Goal: Information Seeking & Learning: Learn about a topic

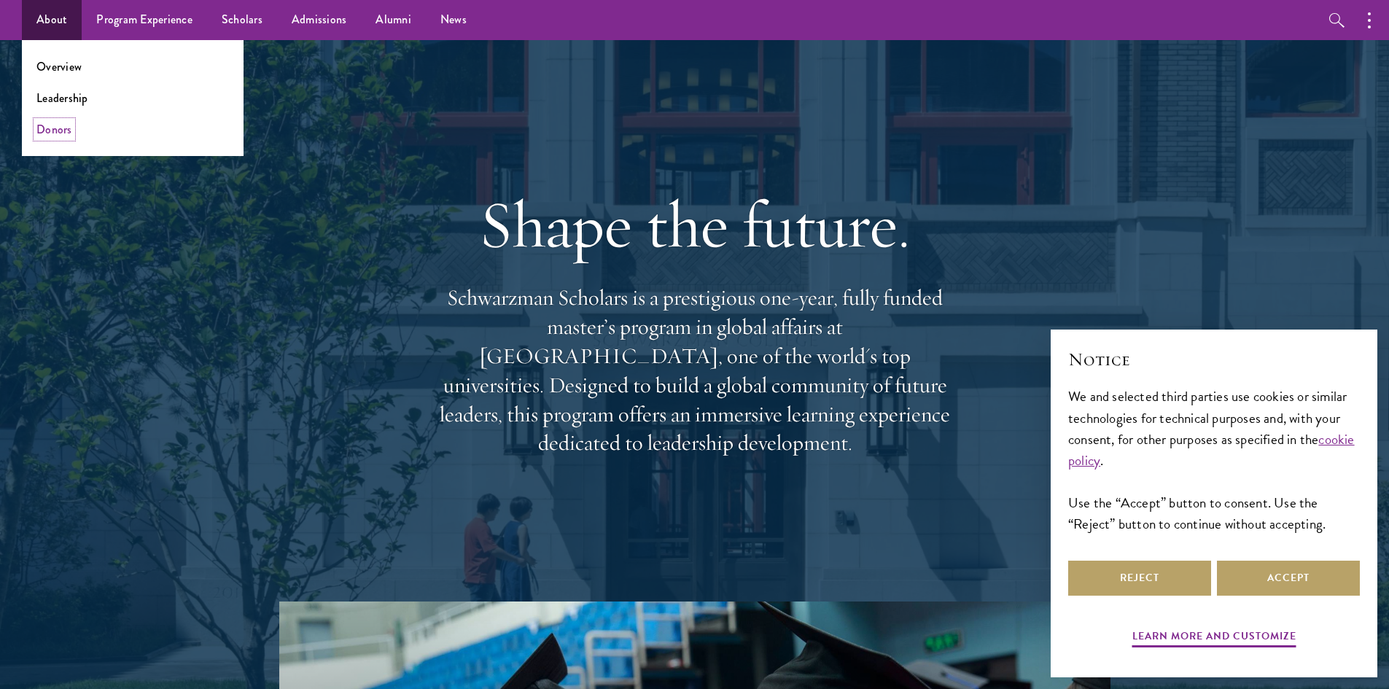
click at [50, 125] on link "Donors" at bounding box center [54, 129] width 36 height 17
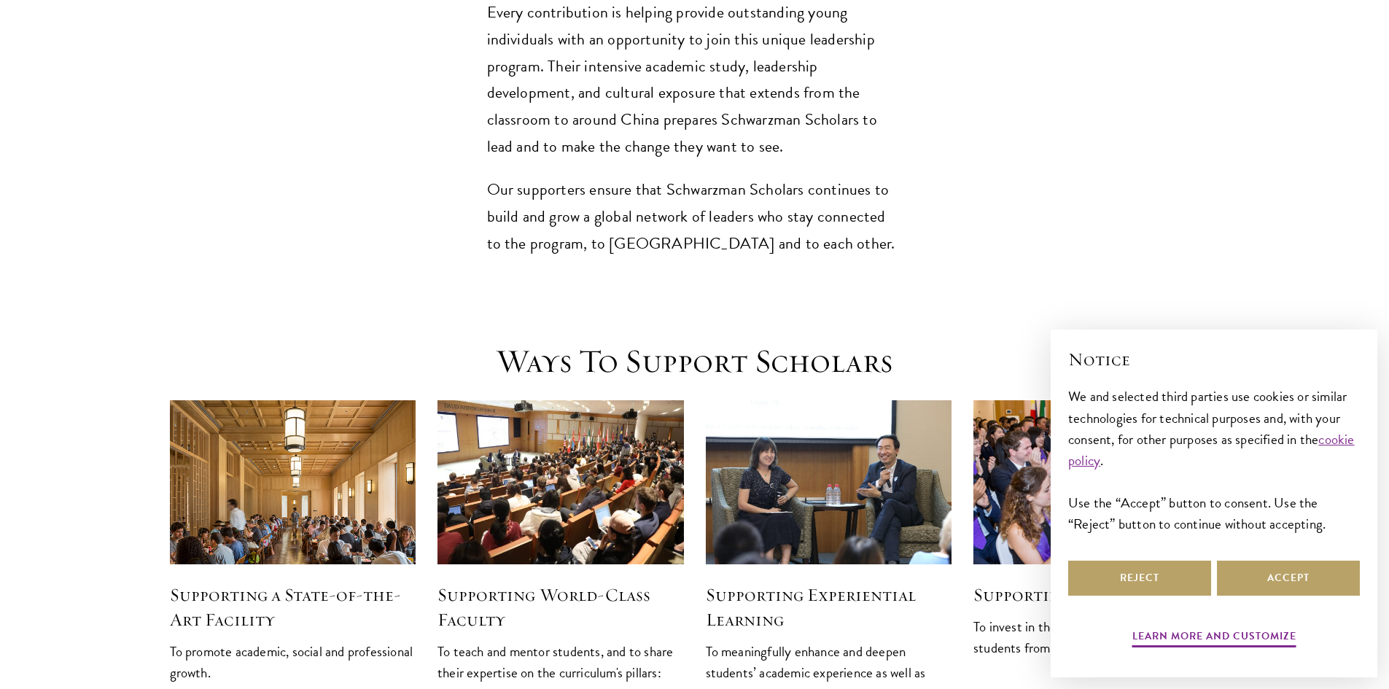
scroll to position [1604, 0]
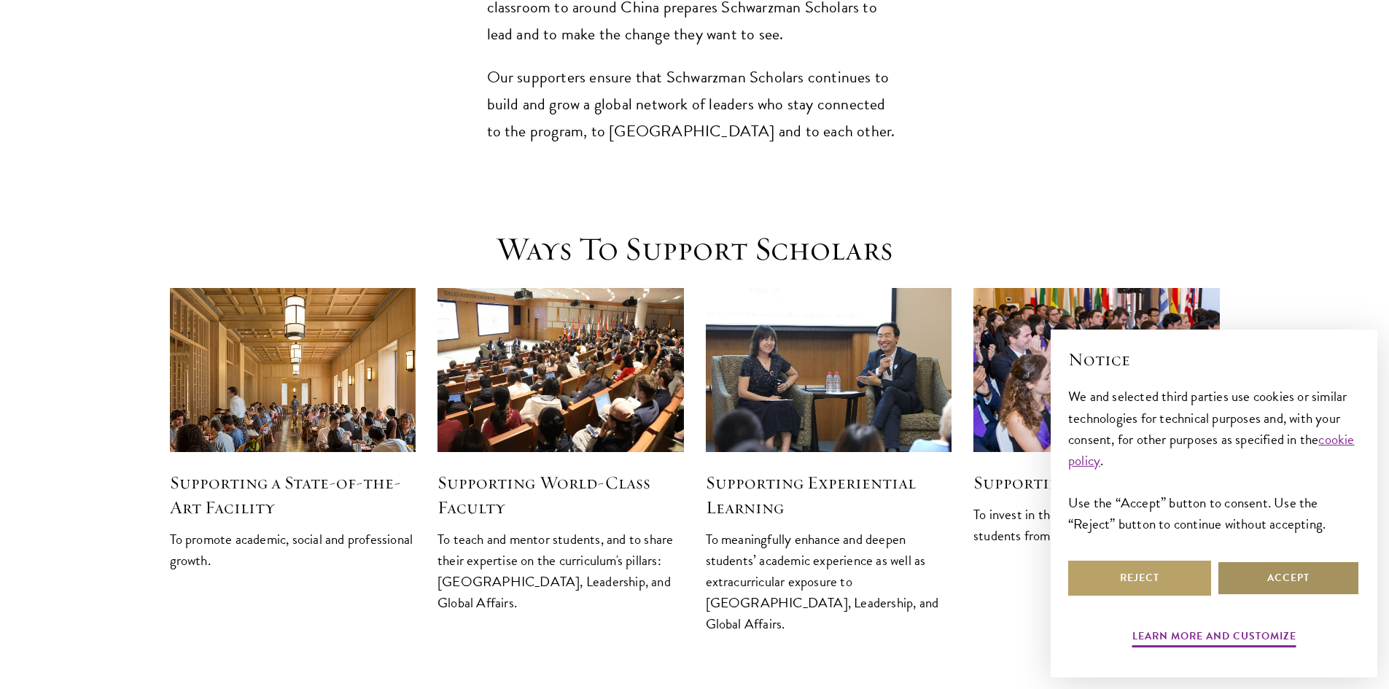
click at [1290, 588] on button "Accept" at bounding box center [1288, 578] width 143 height 35
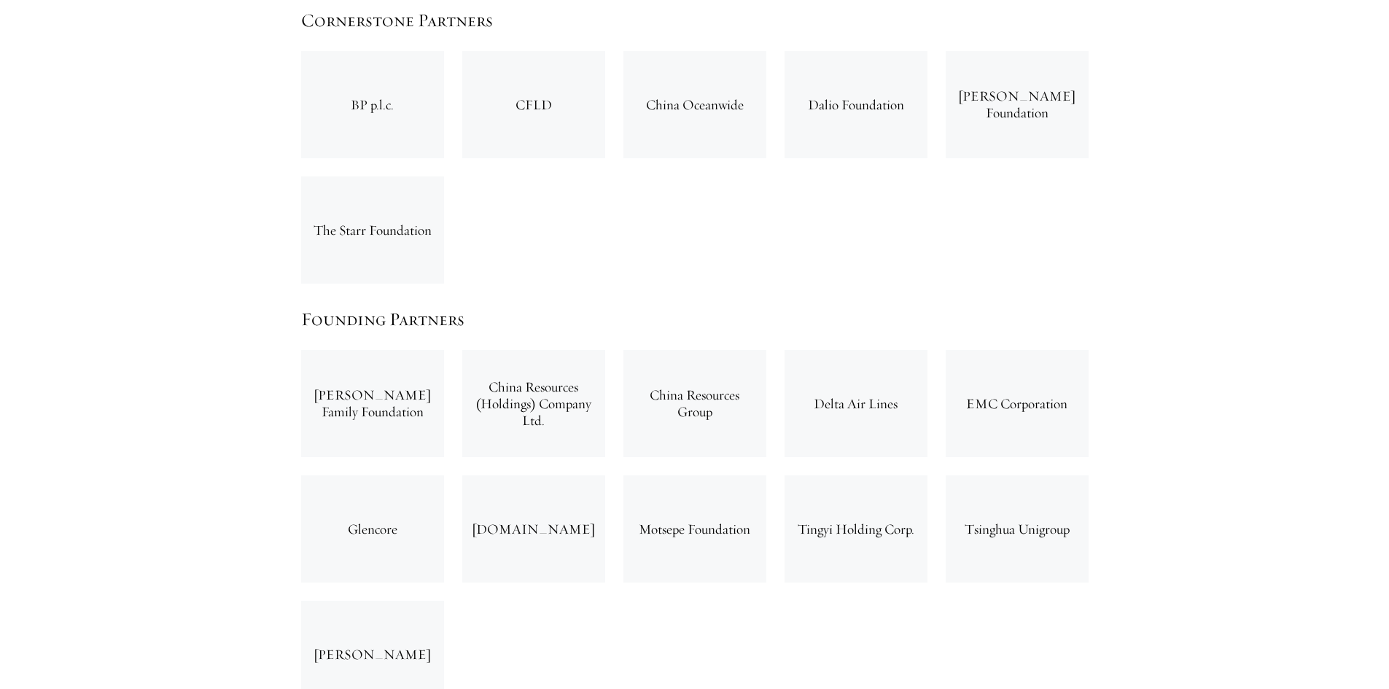
scroll to position [2426, 0]
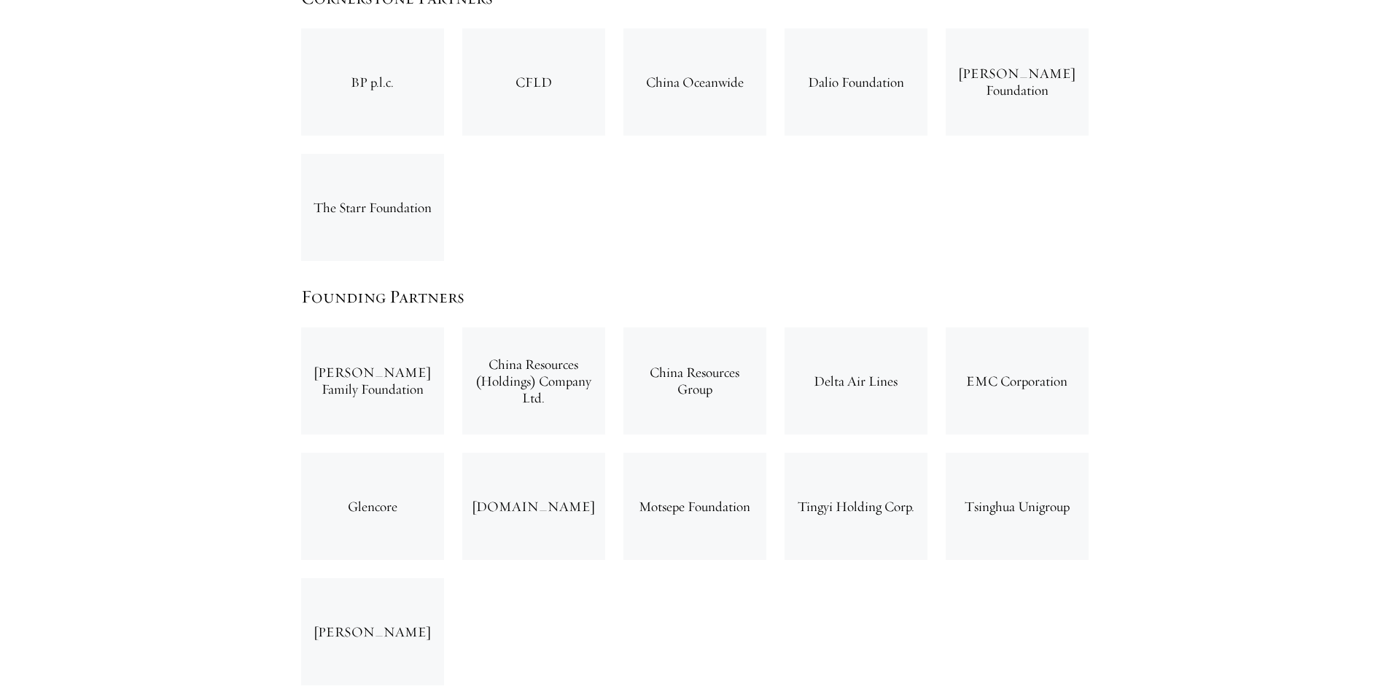
click at [333, 327] on div "[PERSON_NAME] Family Foundation" at bounding box center [372, 380] width 143 height 107
drag, startPoint x: 333, startPoint y: 292, endPoint x: 421, endPoint y: 300, distance: 88.6
click at [421, 327] on div "[PERSON_NAME] Family Foundation" at bounding box center [372, 380] width 143 height 107
click at [413, 327] on div "[PERSON_NAME] Family Foundation" at bounding box center [372, 380] width 143 height 107
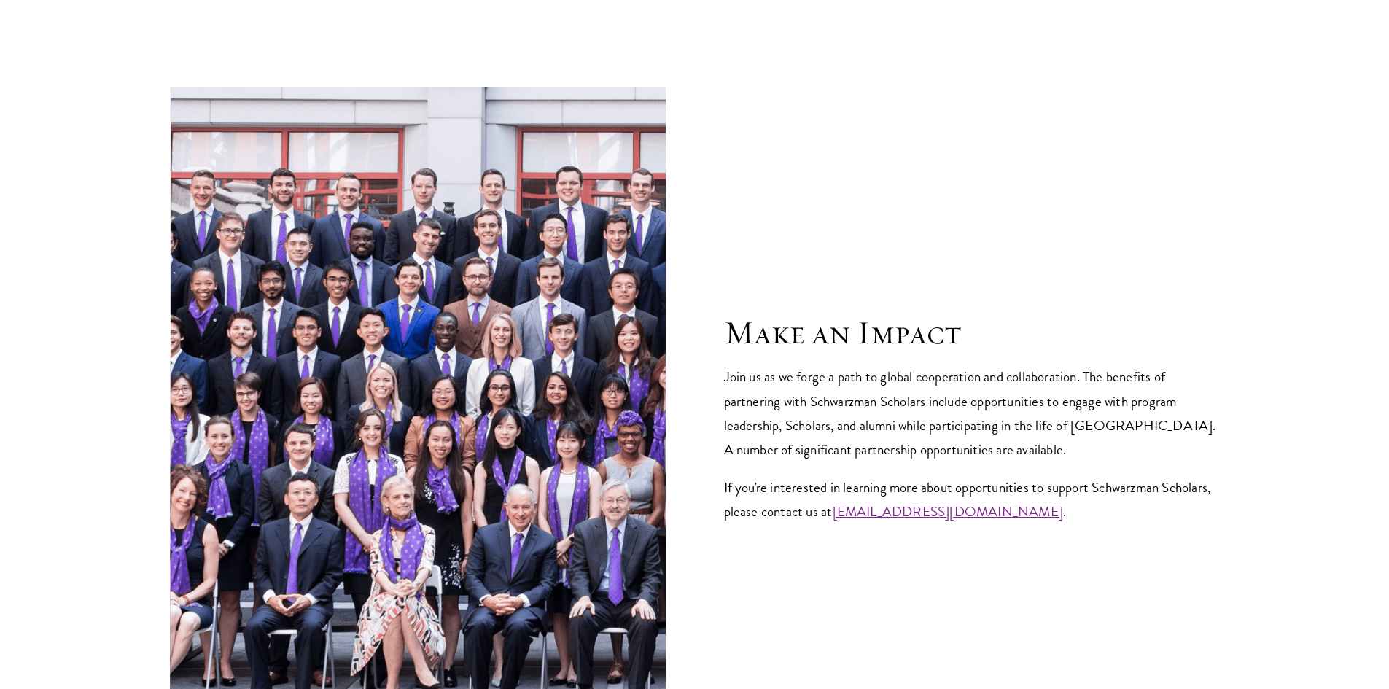
scroll to position [5663, 0]
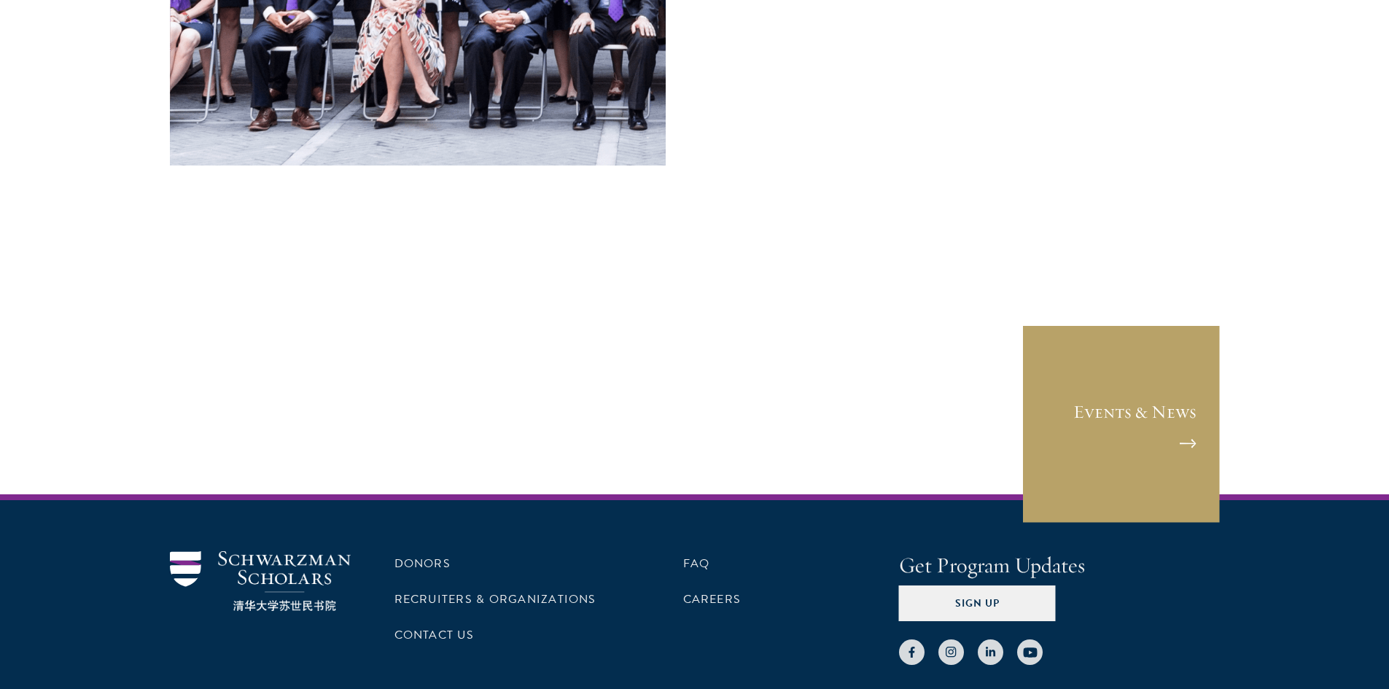
drag, startPoint x: 692, startPoint y: 301, endPoint x: 685, endPoint y: 285, distance: 17.3
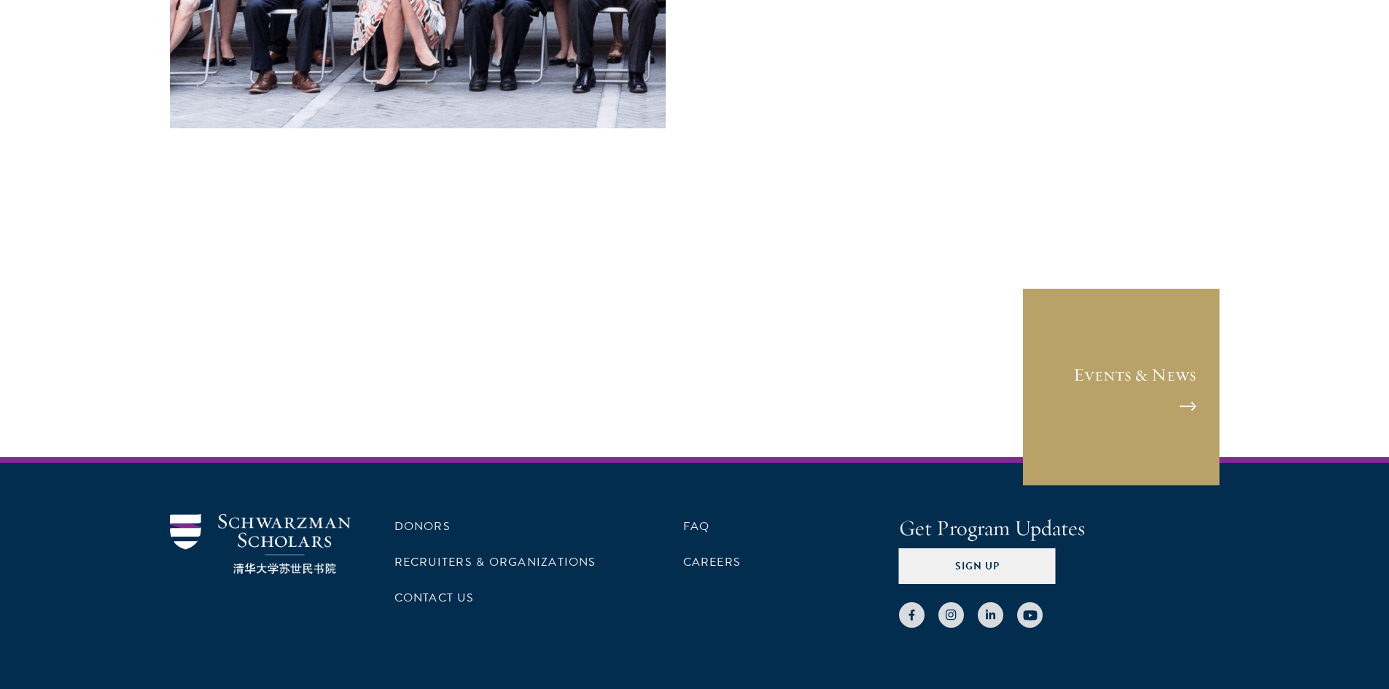
scroll to position [6075, 0]
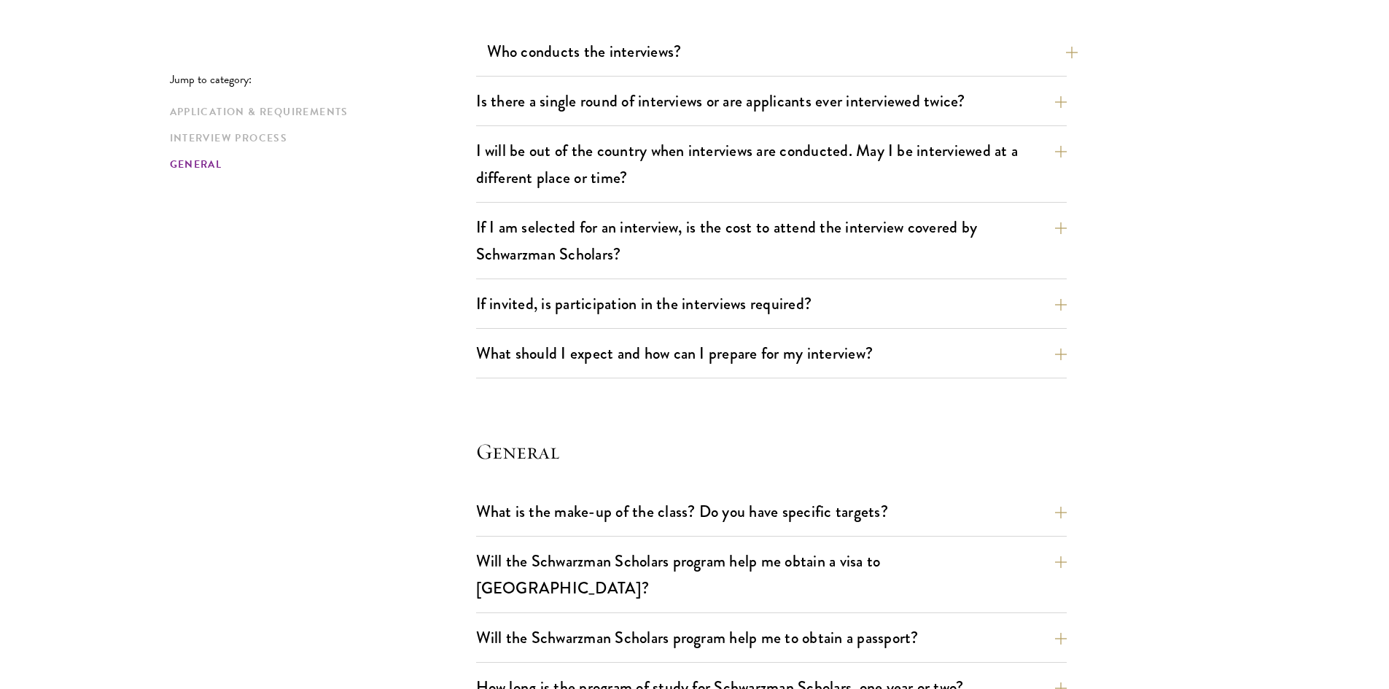
scroll to position [1867, 0]
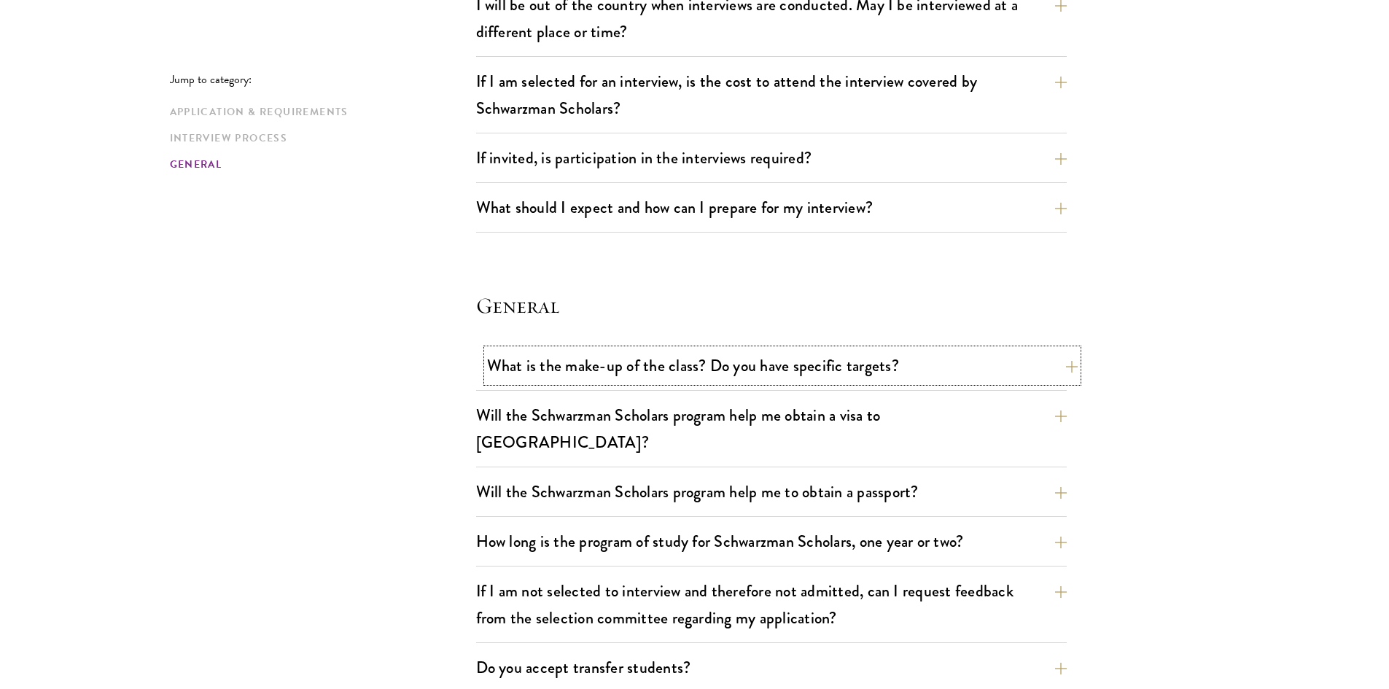
click at [578, 367] on button "What is the make-up of the class? Do you have specific targets?" at bounding box center [782, 365] width 591 height 33
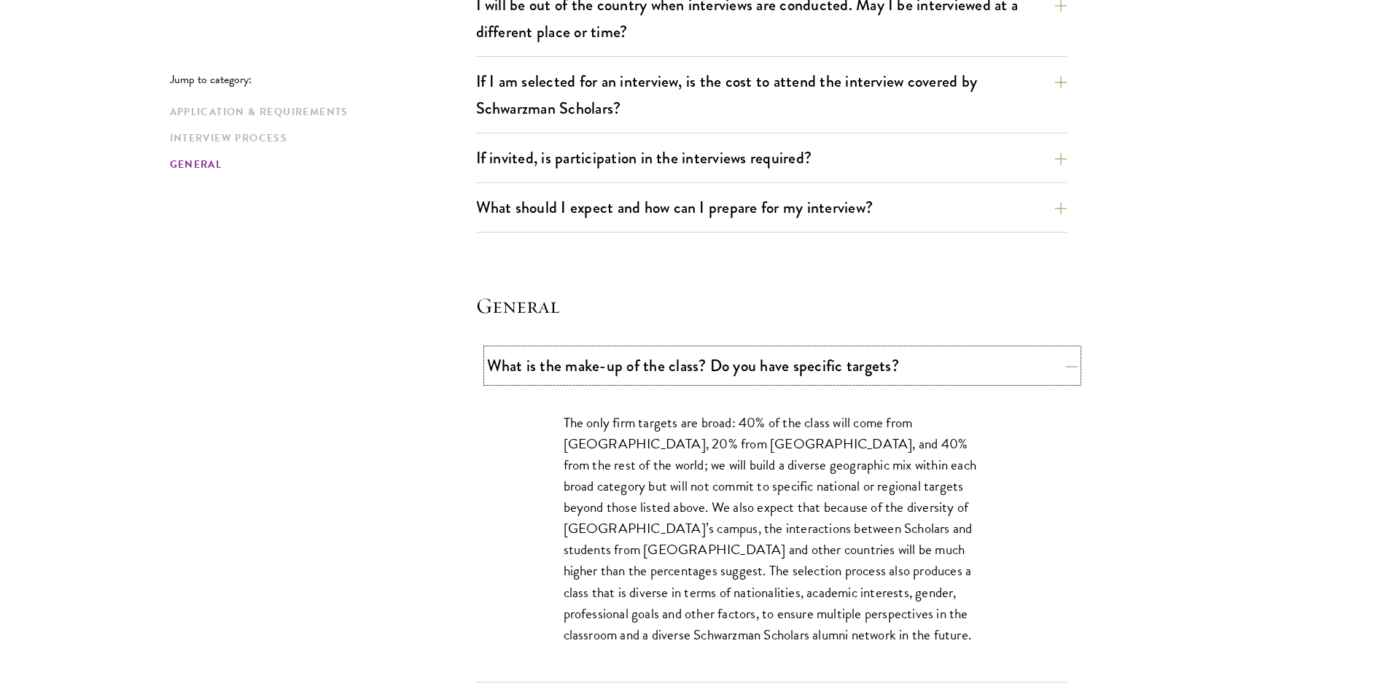
click at [578, 367] on button "What is the make-up of the class? Do you have specific targets?" at bounding box center [782, 365] width 591 height 33
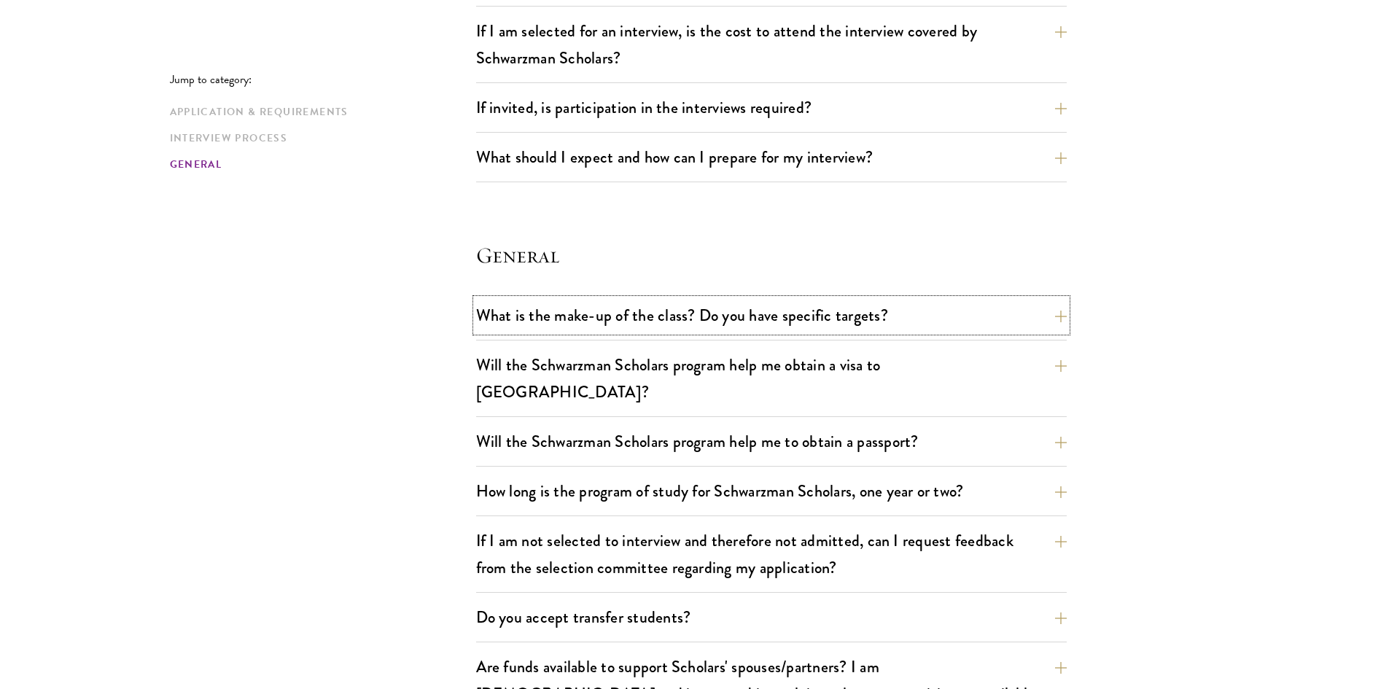
scroll to position [1940, 0]
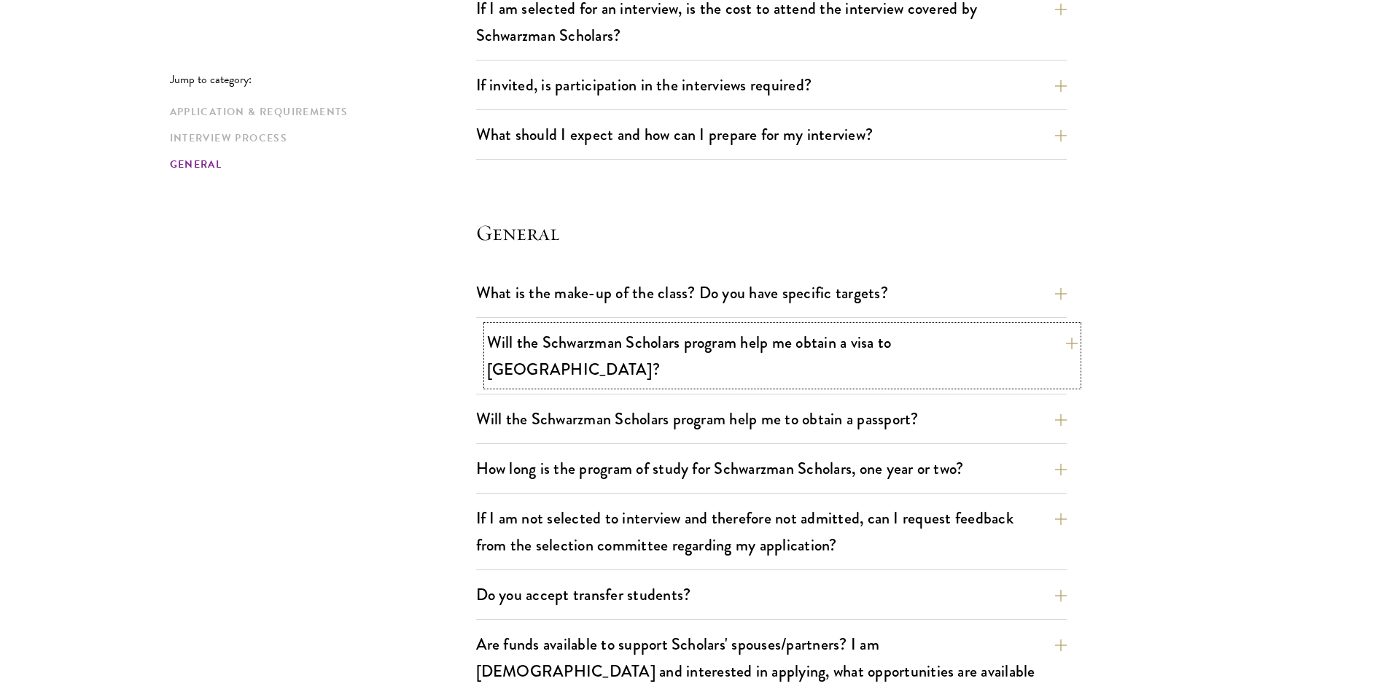
click at [597, 353] on button "Will the Schwarzman Scholars program help me obtain a visa to China?" at bounding box center [782, 356] width 591 height 60
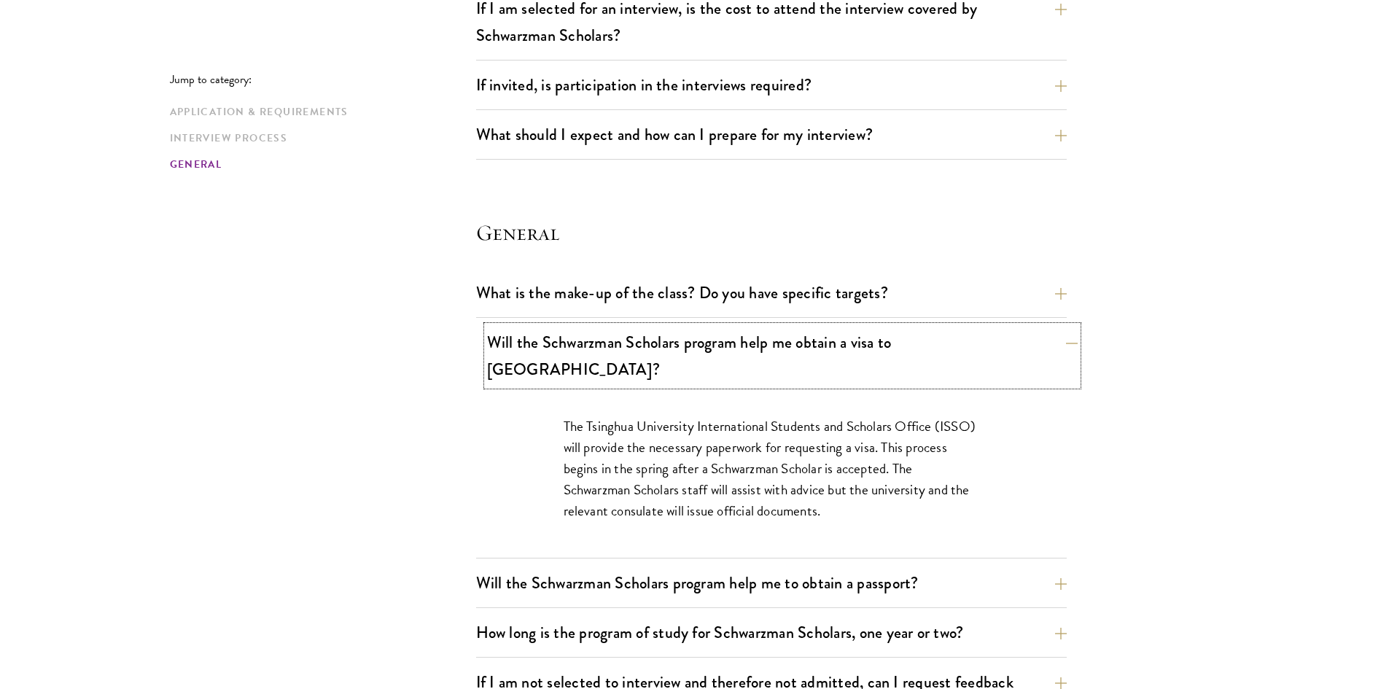
click at [597, 353] on button "Will the Schwarzman Scholars program help me obtain a visa to China?" at bounding box center [782, 356] width 591 height 60
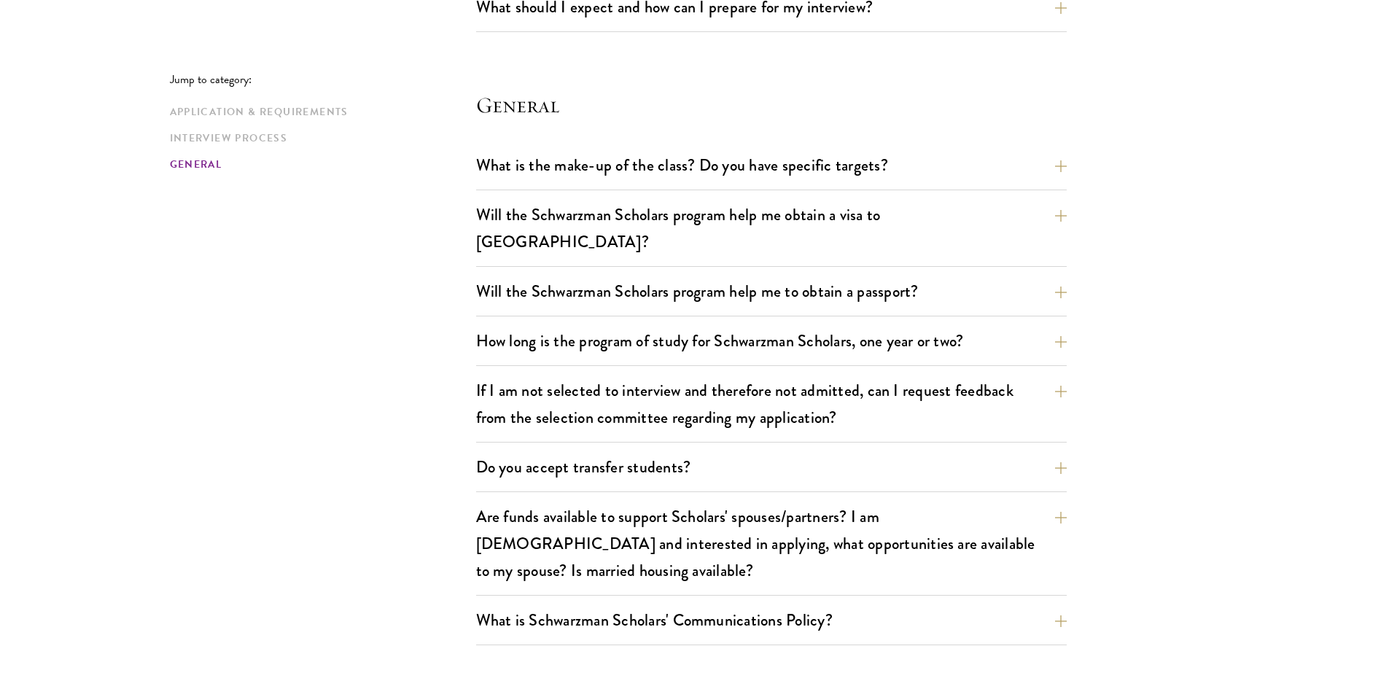
scroll to position [2080, 0]
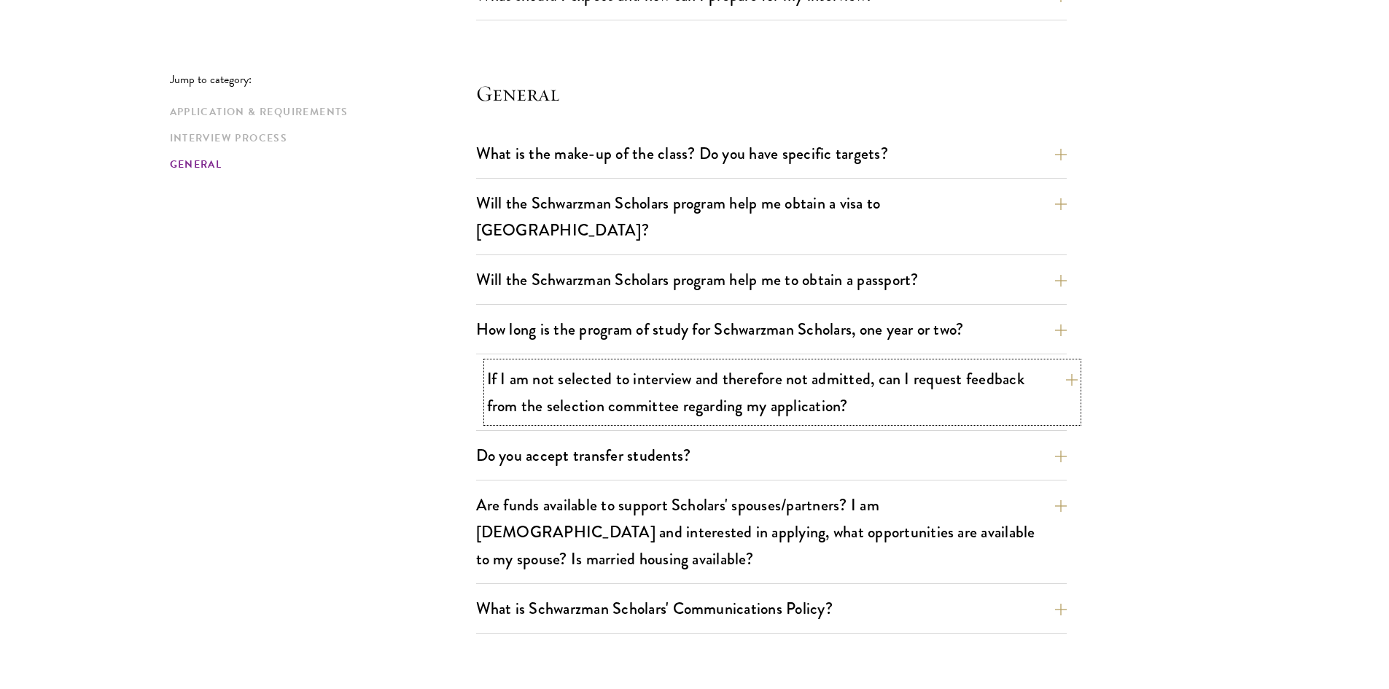
click at [499, 365] on button "If I am not selected to interview and therefore not admitted, can I request fee…" at bounding box center [782, 392] width 591 height 60
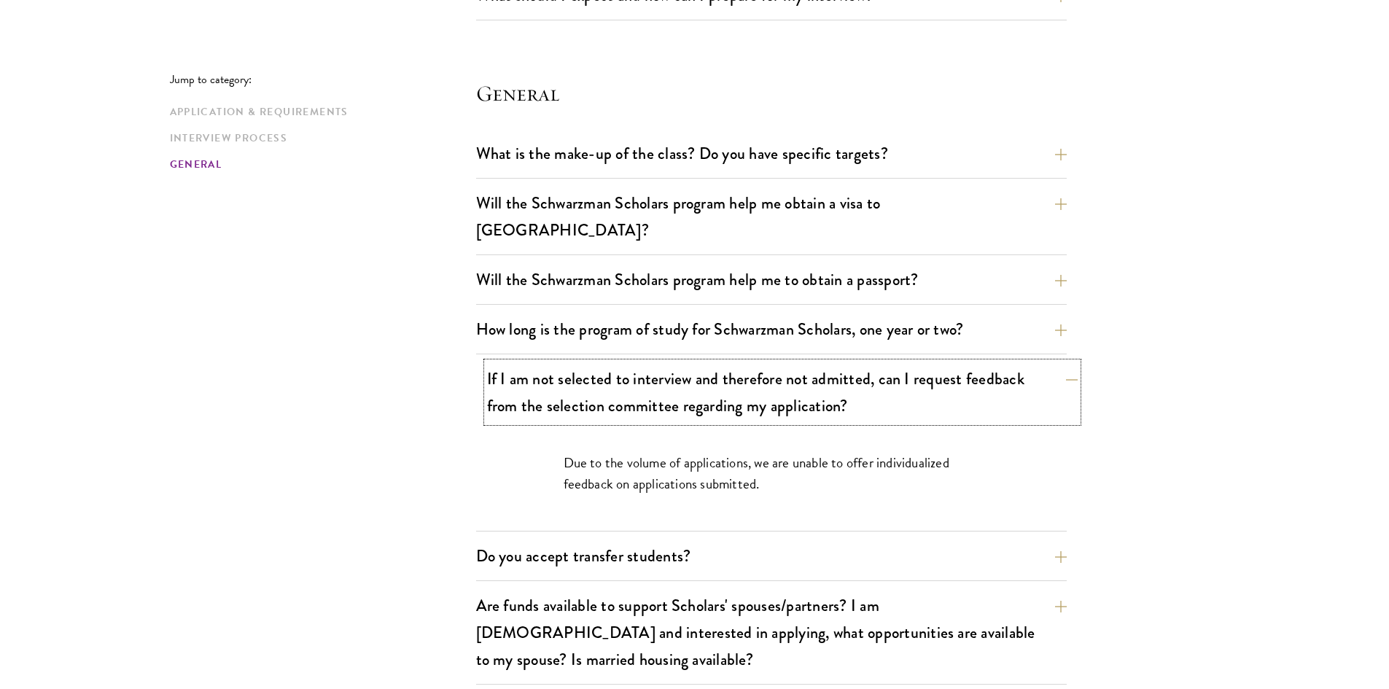
click at [528, 362] on button "If I am not selected to interview and therefore not admitted, can I request fee…" at bounding box center [782, 392] width 591 height 60
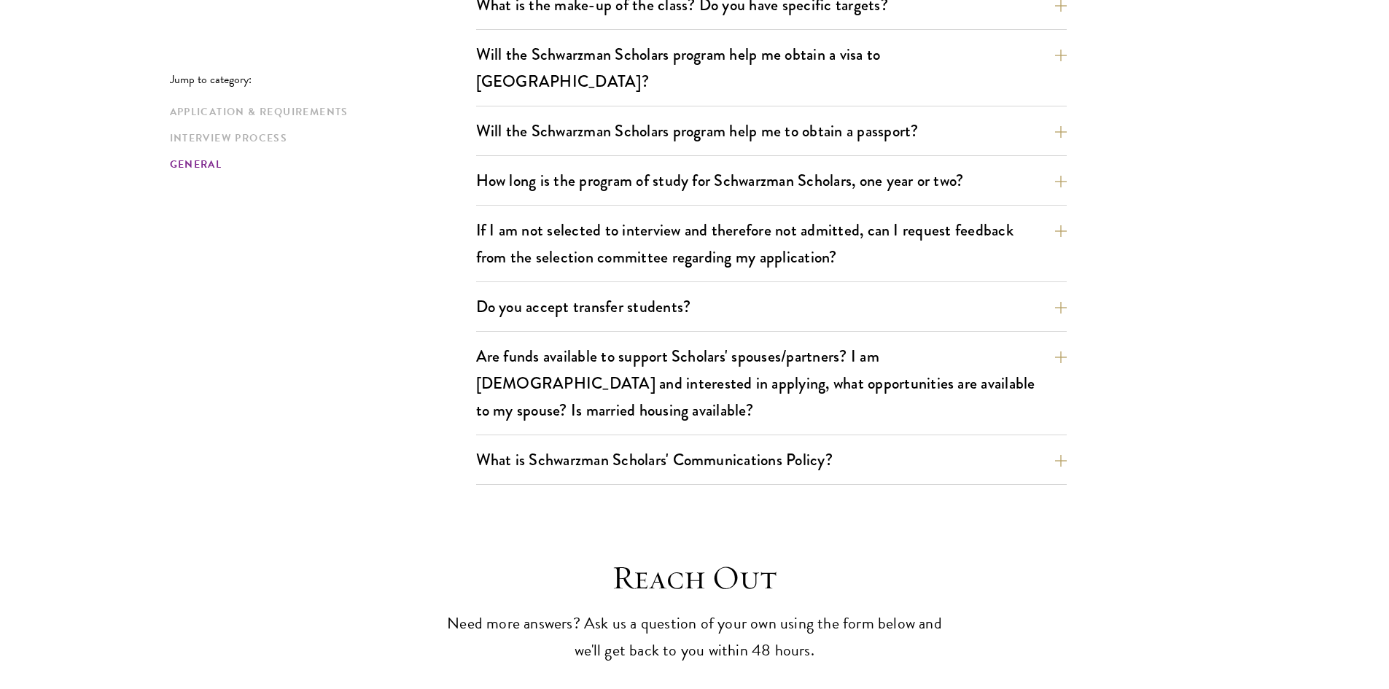
scroll to position [2238, 0]
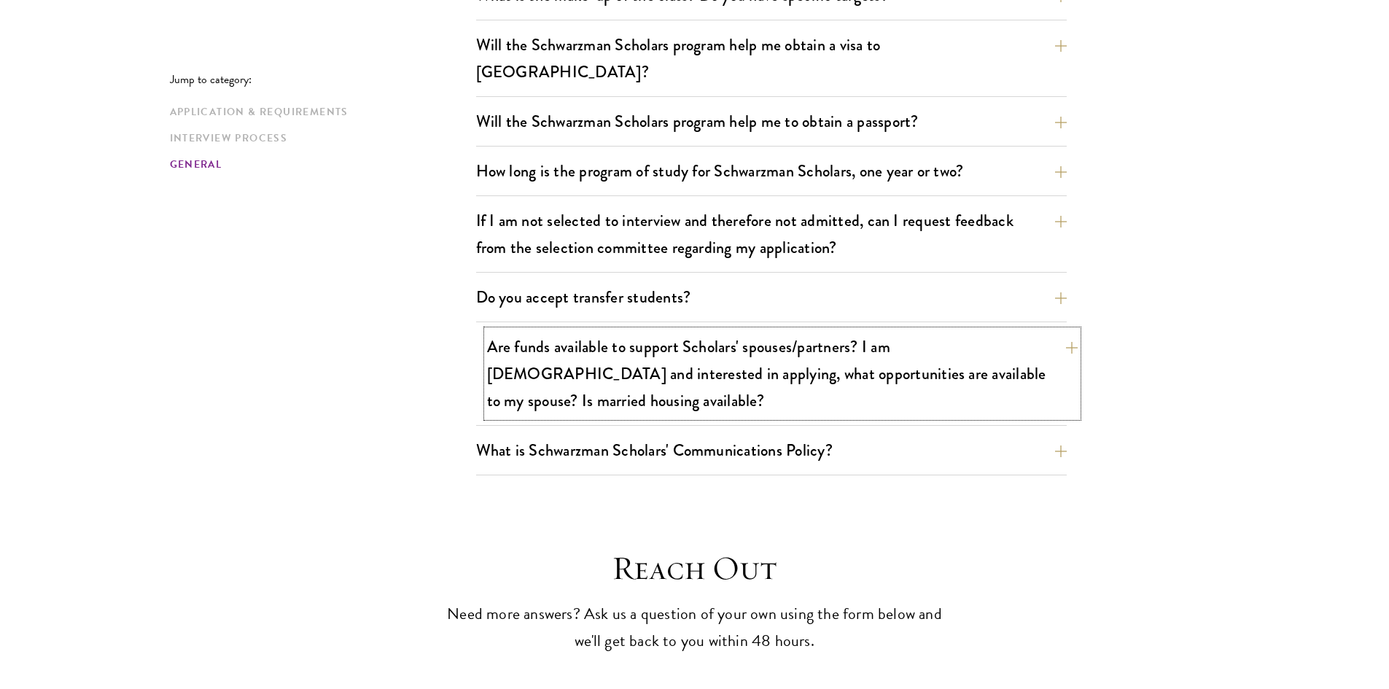
click at [593, 330] on button "Are funds available to support Scholars' spouses/partners? I am married and int…" at bounding box center [782, 373] width 591 height 87
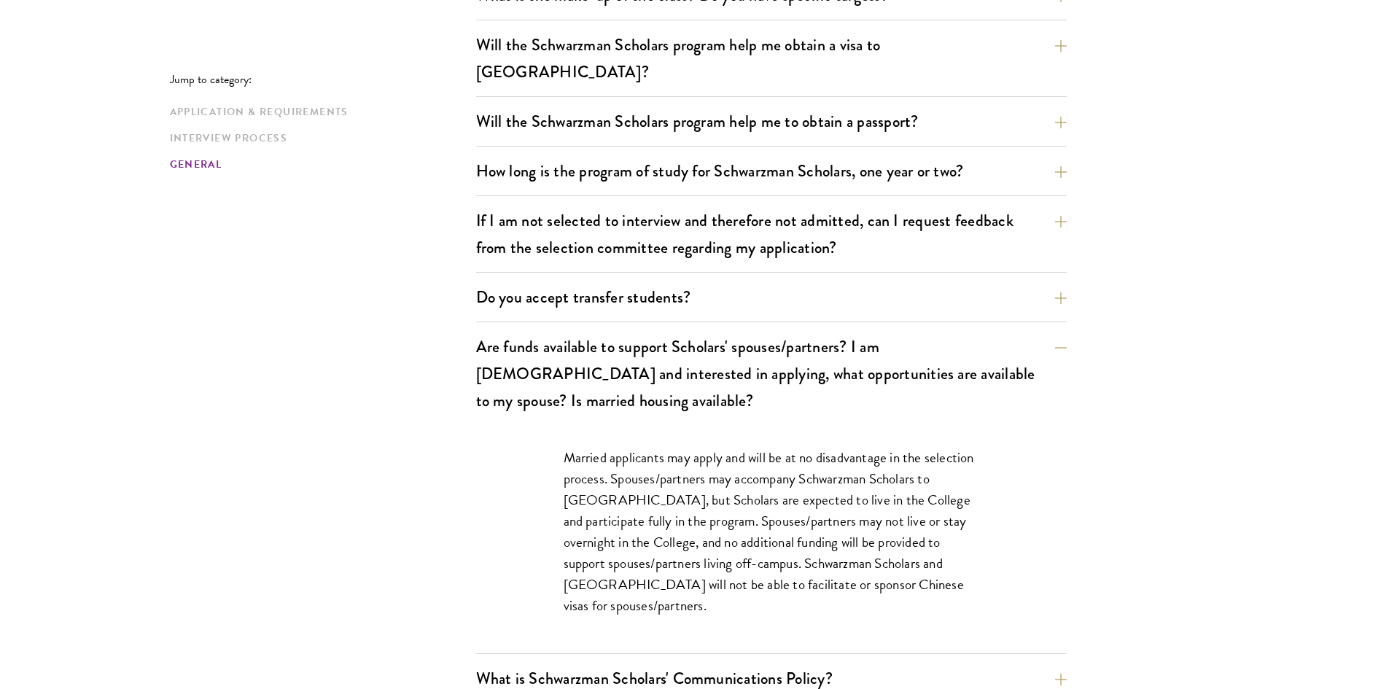
click at [574, 447] on p "Married applicants may apply and will be at no disadvantage in the selection pr…" at bounding box center [772, 532] width 416 height 170
drag, startPoint x: 574, startPoint y: 397, endPoint x: 609, endPoint y: 426, distance: 45.1
click at [609, 447] on p "Married applicants may apply and will be at no disadvantage in the selection pr…" at bounding box center [772, 532] width 416 height 170
click at [628, 447] on p "Married applicants may apply and will be at no disadvantage in the selection pr…" at bounding box center [772, 532] width 416 height 170
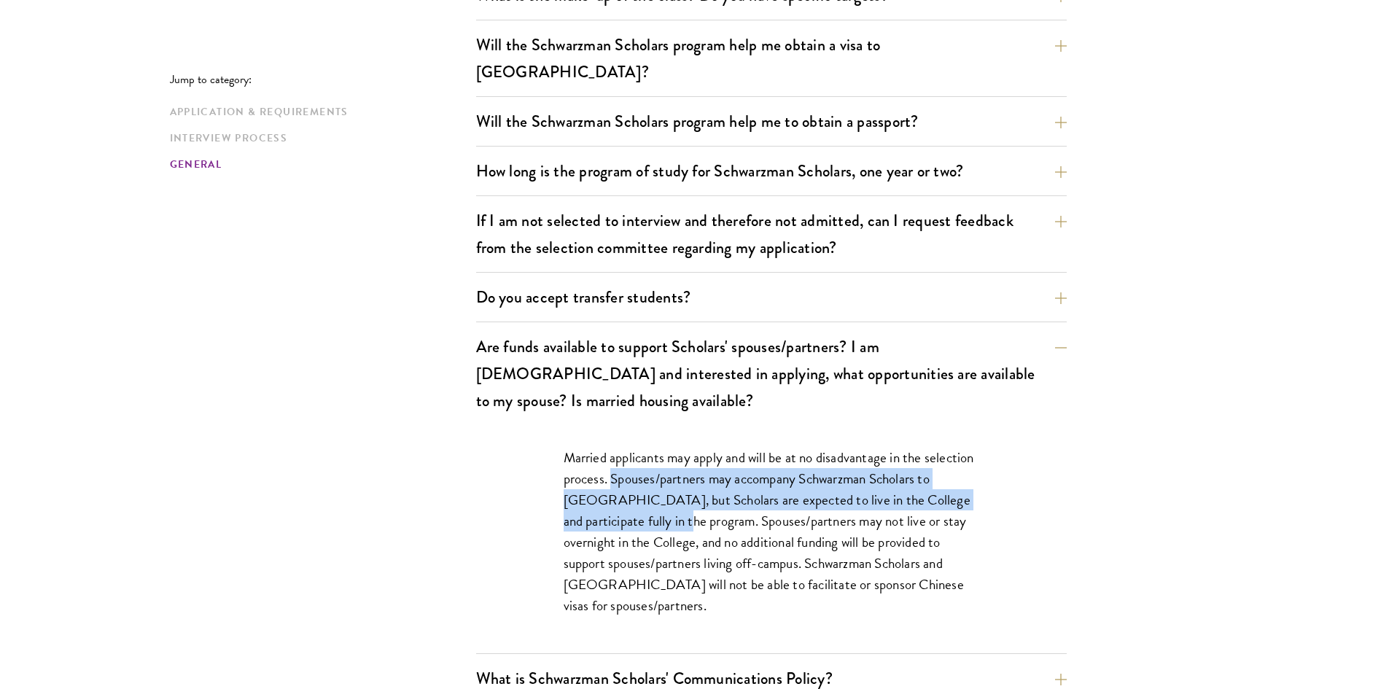
drag, startPoint x: 628, startPoint y: 421, endPoint x: 658, endPoint y: 458, distance: 48.2
click at [658, 458] on p "Married applicants may apply and will be at no disadvantage in the selection pr…" at bounding box center [772, 532] width 416 height 170
click at [658, 463] on p "Married applicants may apply and will be at no disadvantage in the selection pr…" at bounding box center [772, 532] width 416 height 170
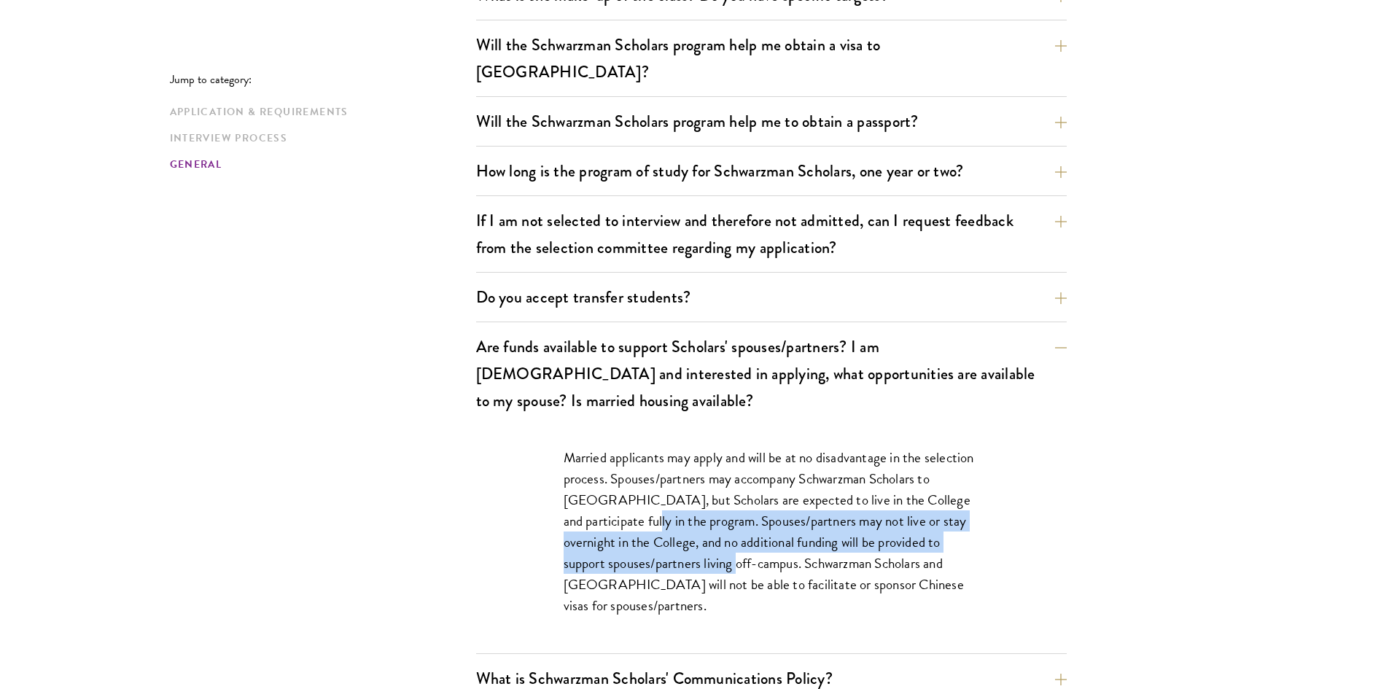
drag, startPoint x: 658, startPoint y: 463, endPoint x: 741, endPoint y: 507, distance: 93.9
click at [742, 507] on p "Married applicants may apply and will be at no disadvantage in the selection pr…" at bounding box center [772, 532] width 416 height 170
click at [739, 506] on p "Married applicants may apply and will be at no disadvantage in the selection pr…" at bounding box center [772, 532] width 416 height 170
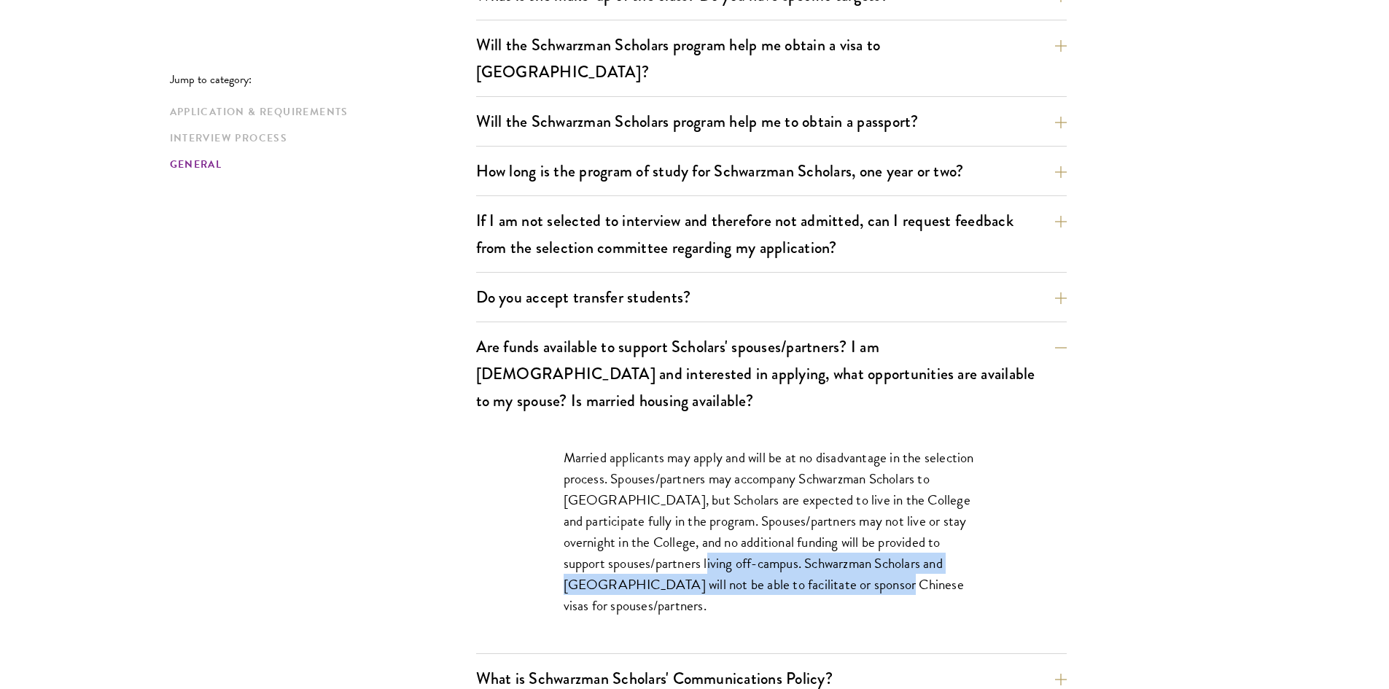
drag, startPoint x: 739, startPoint y: 506, endPoint x: 848, endPoint y: 521, distance: 109.6
click at [848, 521] on p "Married applicants may apply and will be at no disadvantage in the selection pr…" at bounding box center [772, 532] width 416 height 170
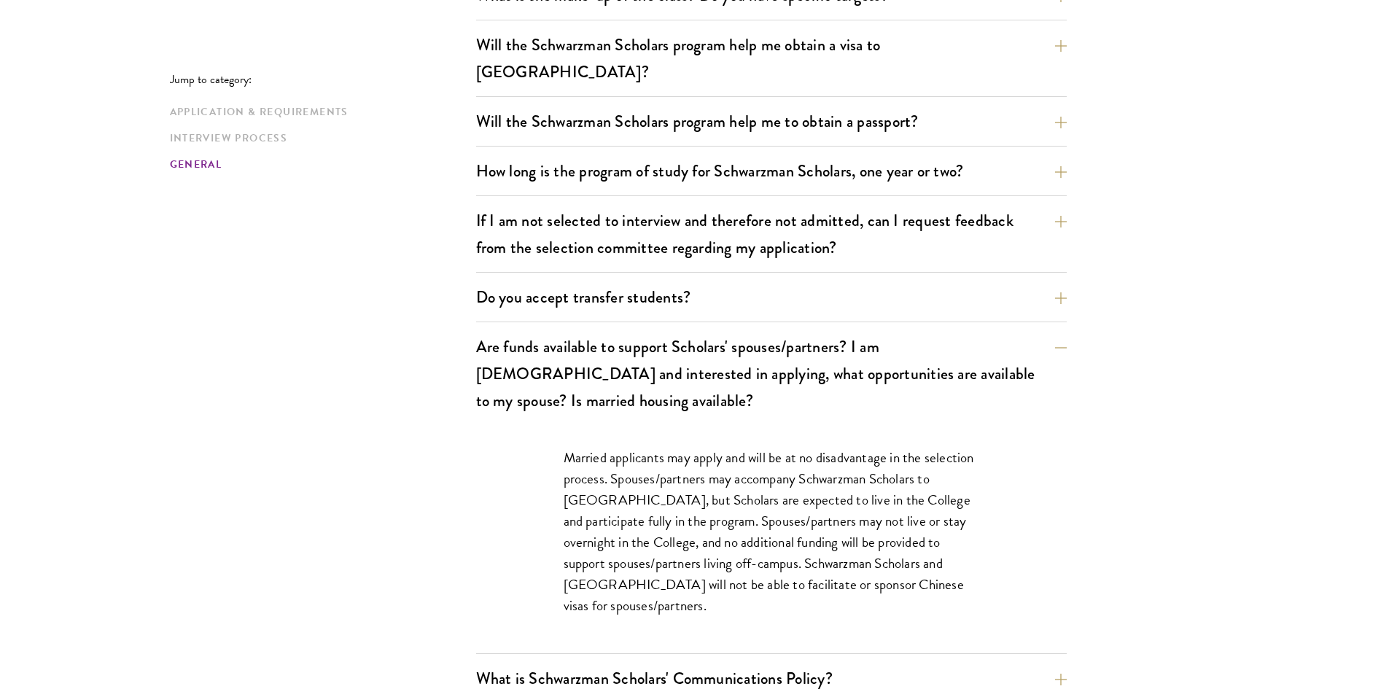
click at [848, 521] on p "Married applicants may apply and will be at no disadvantage in the selection pr…" at bounding box center [772, 532] width 416 height 170
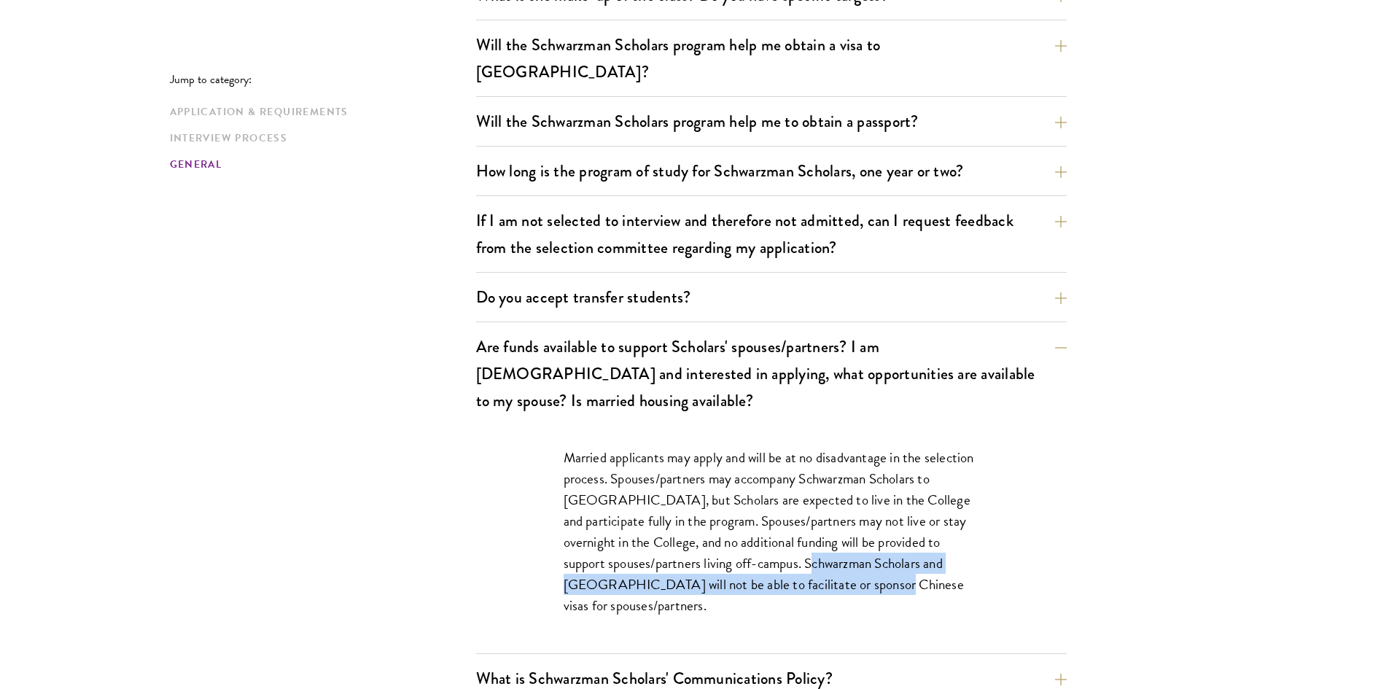
drag, startPoint x: 848, startPoint y: 521, endPoint x: 852, endPoint y: 513, distance: 8.5
click at [852, 514] on p "Married applicants may apply and will be at no disadvantage in the selection pr…" at bounding box center [772, 532] width 416 height 170
click at [852, 513] on p "Married applicants may apply and will be at no disadvantage in the selection pr…" at bounding box center [772, 532] width 416 height 170
drag, startPoint x: 852, startPoint y: 513, endPoint x: 841, endPoint y: 548, distance: 36.7
click at [841, 548] on p "Married applicants may apply and will be at no disadvantage in the selection pr…" at bounding box center [772, 532] width 416 height 170
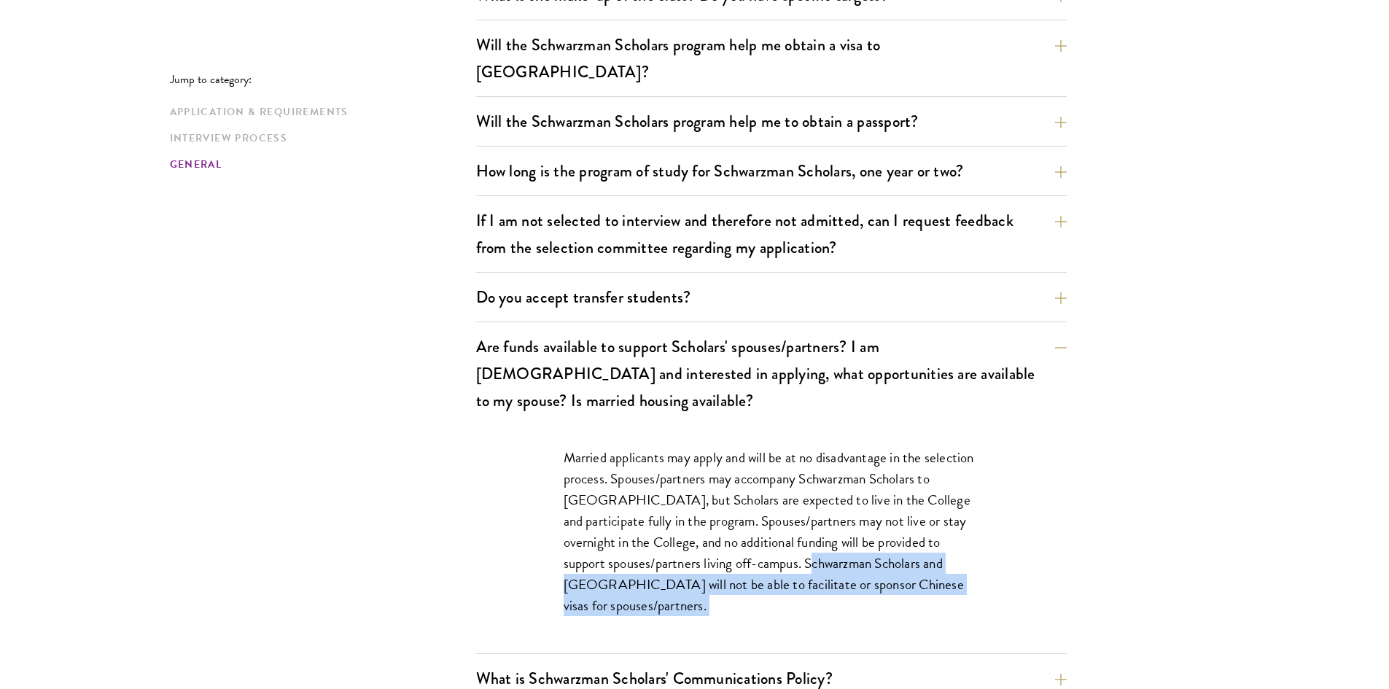
click at [841, 548] on p "Married applicants may apply and will be at no disadvantage in the selection pr…" at bounding box center [772, 532] width 416 height 170
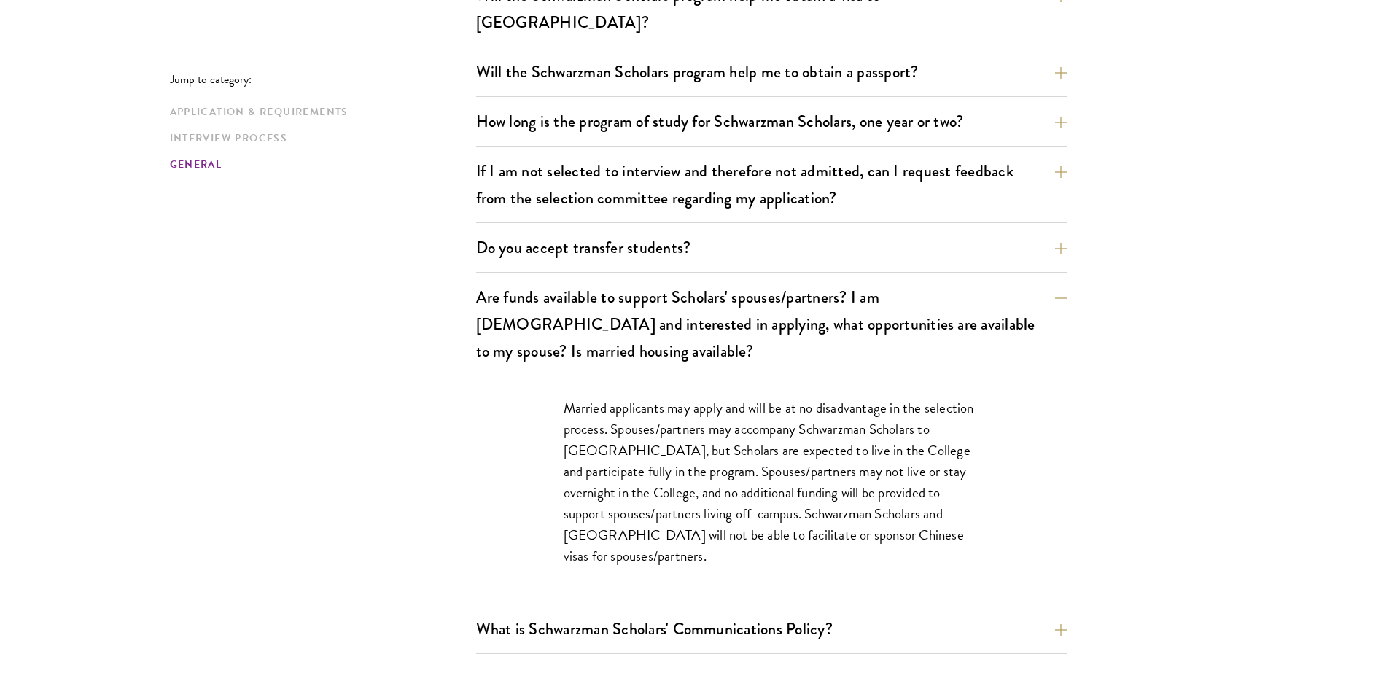
scroll to position [2311, 0]
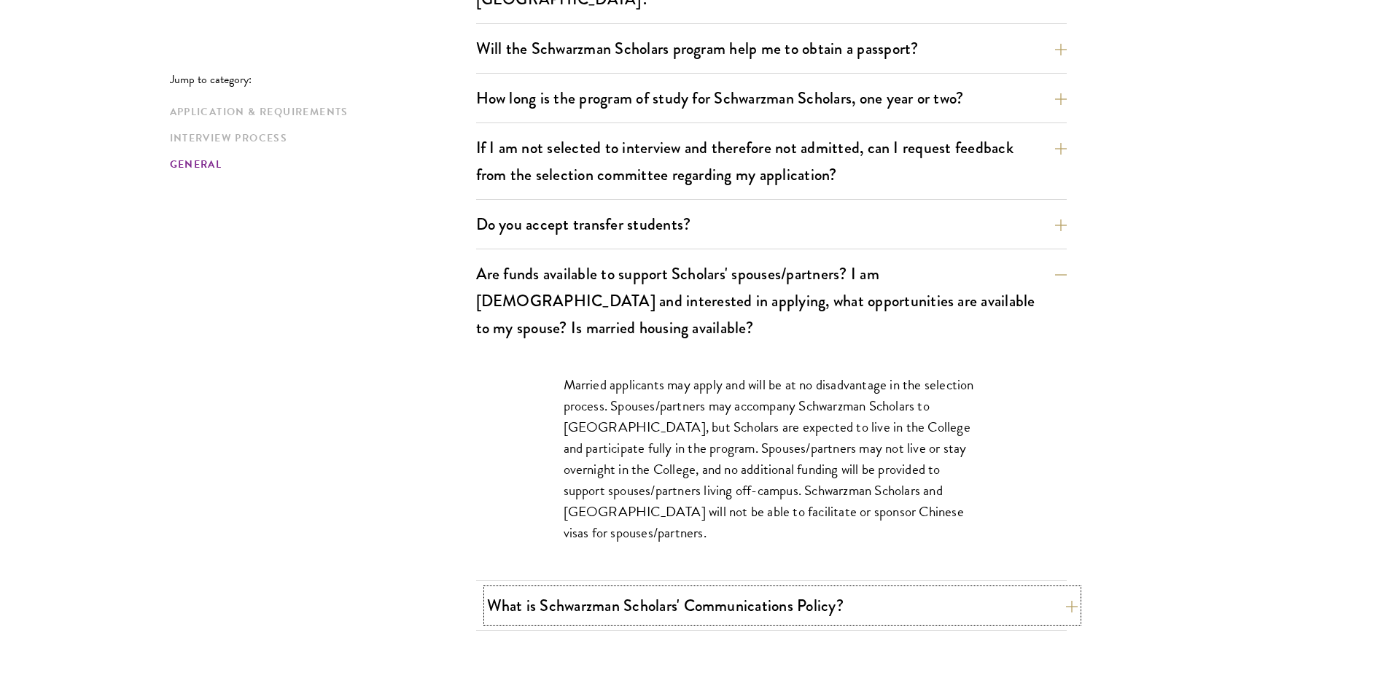
click at [798, 589] on button "What is Schwarzman Scholars' Communications Policy?" at bounding box center [782, 605] width 591 height 33
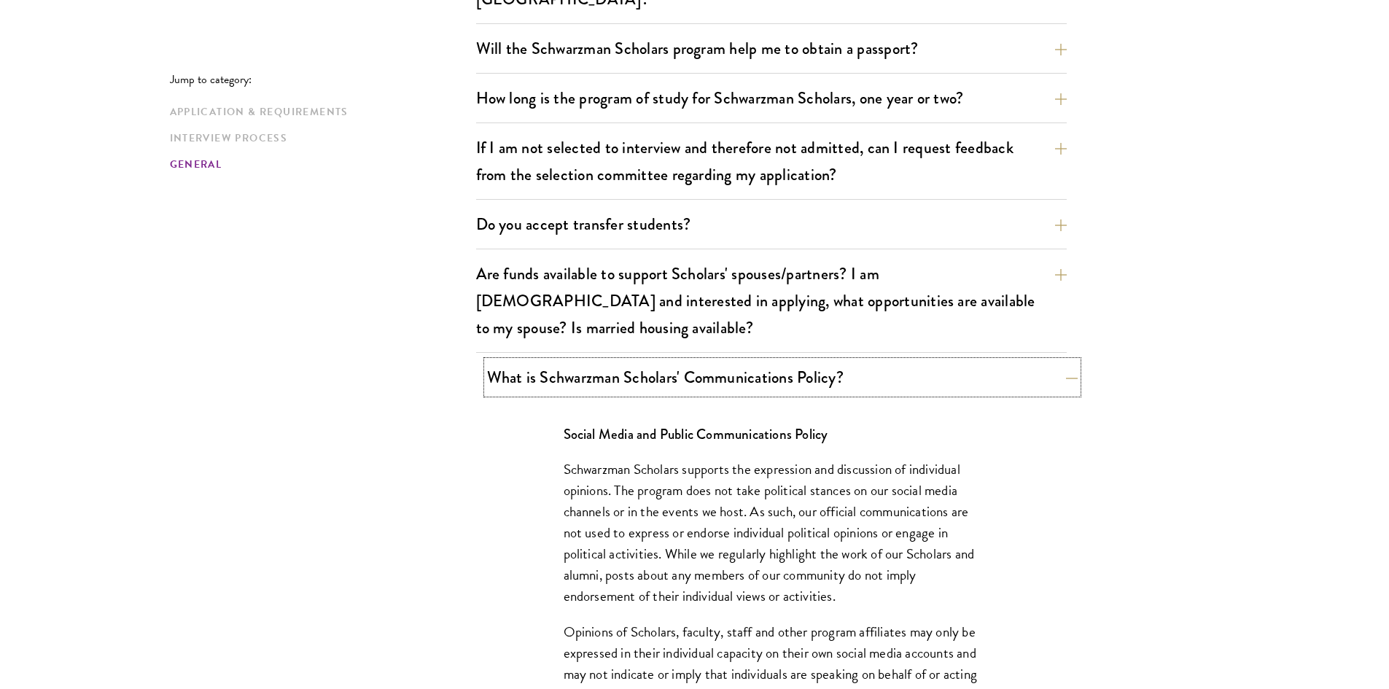
click at [798, 361] on button "What is Schwarzman Scholars' Communications Policy?" at bounding box center [782, 377] width 591 height 33
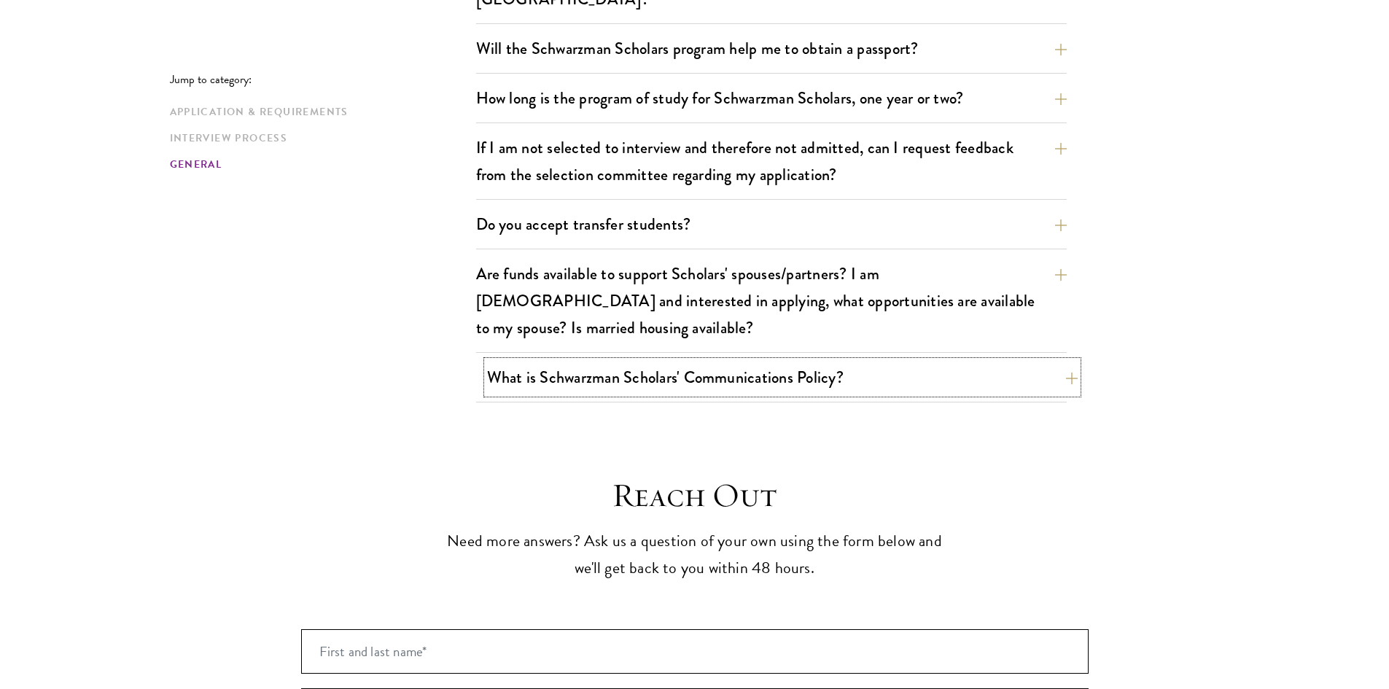
click at [798, 361] on button "What is Schwarzman Scholars' Communications Policy?" at bounding box center [782, 377] width 591 height 33
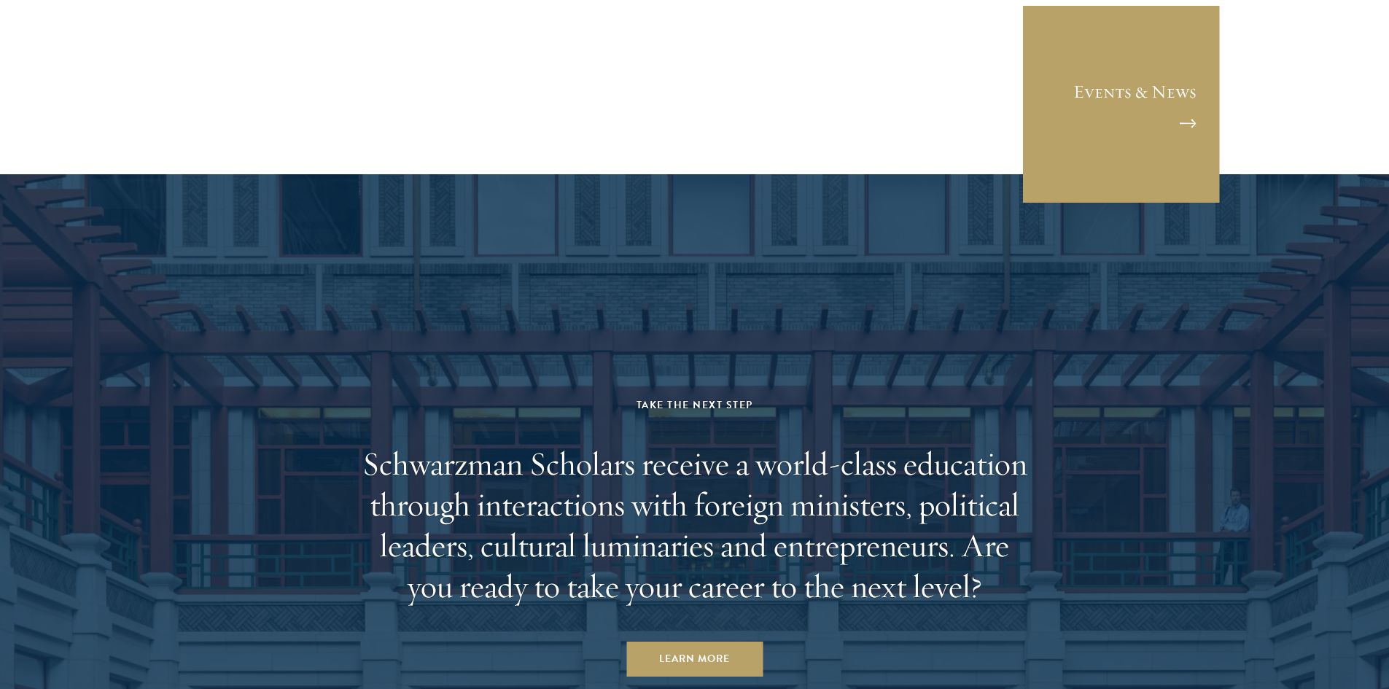
scroll to position [3951, 0]
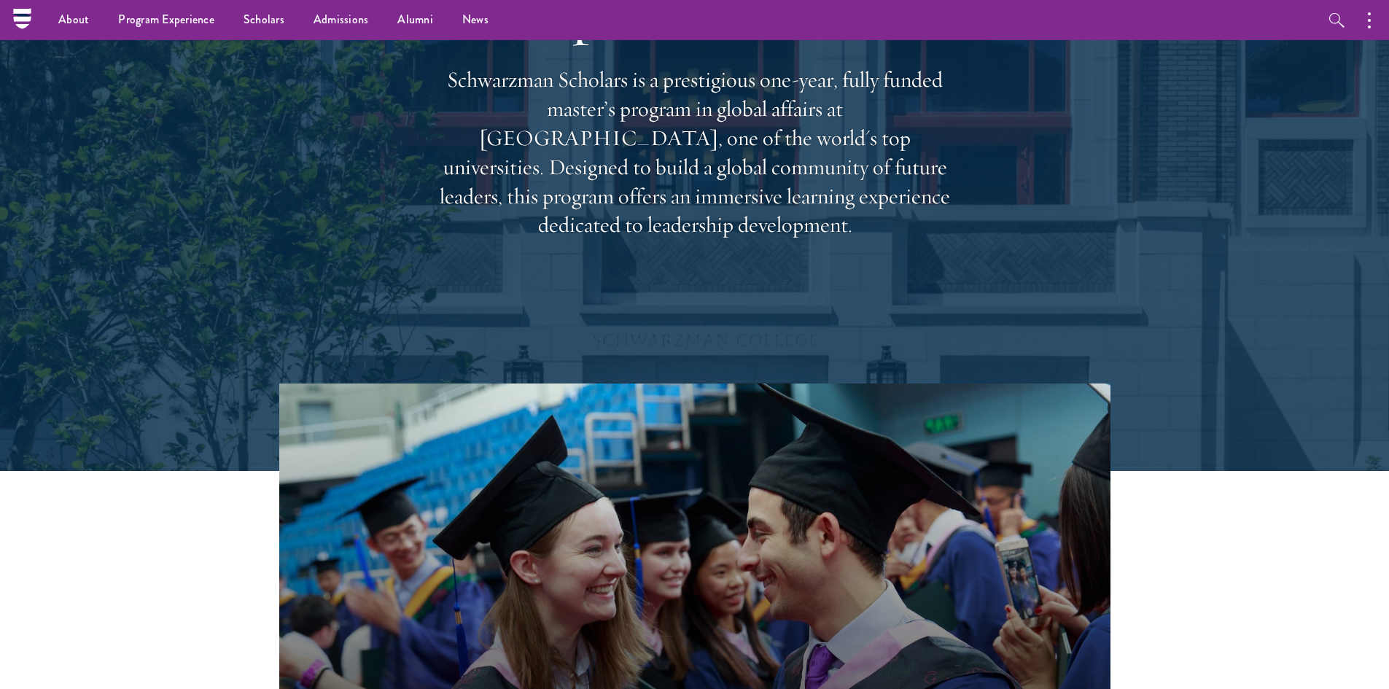
scroll to position [73, 0]
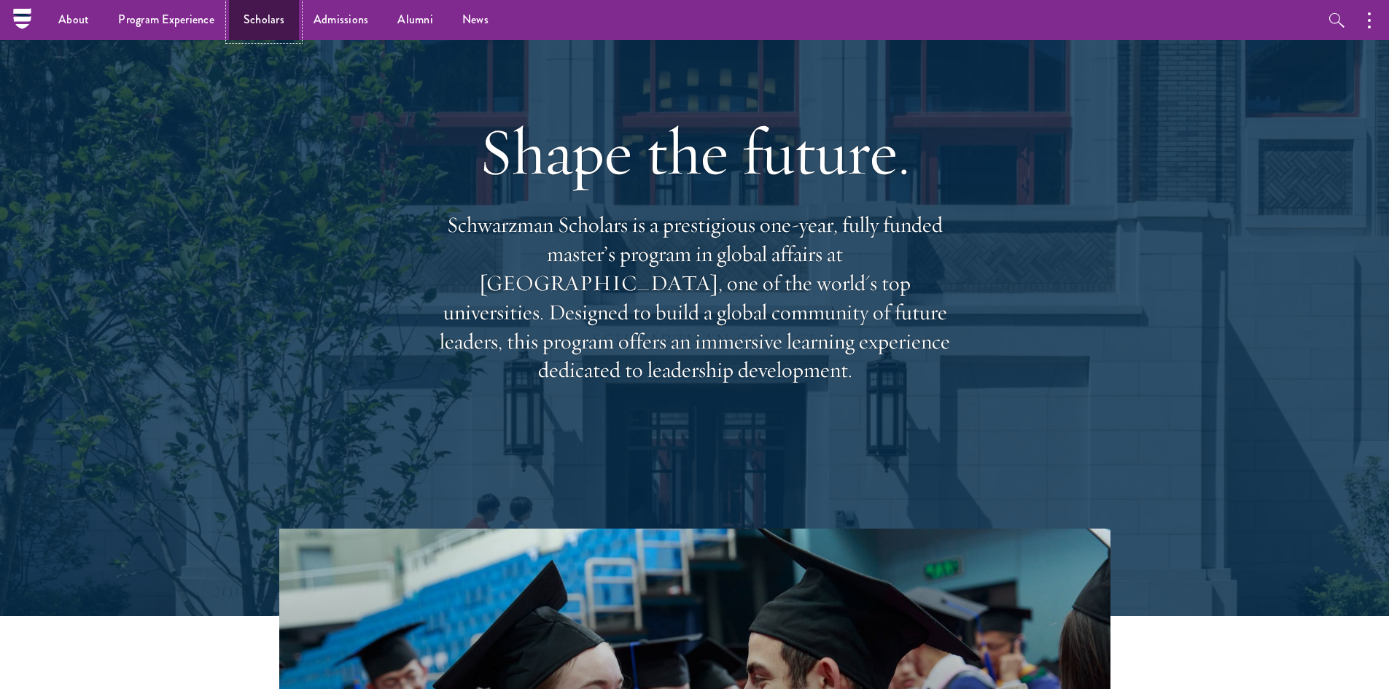
click at [265, 34] on link "Scholars" at bounding box center [264, 20] width 70 height 40
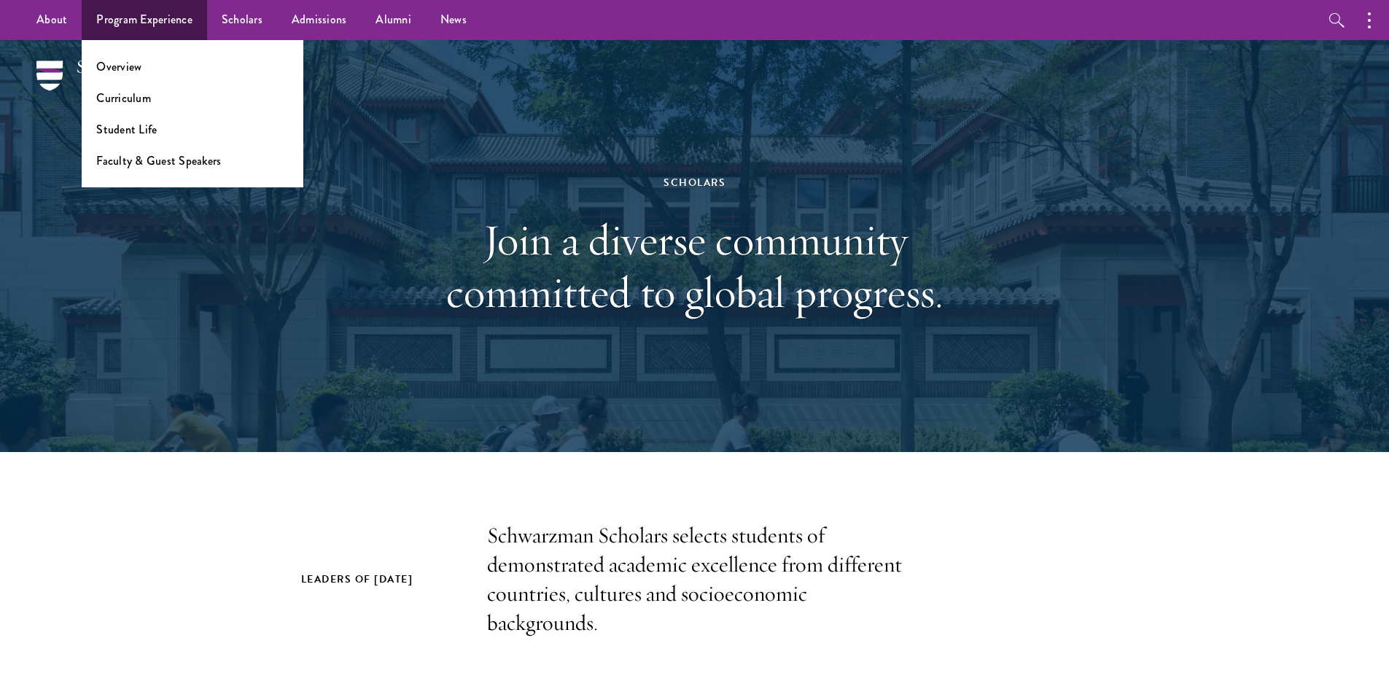
click at [155, 131] on li "Student Life" at bounding box center [192, 129] width 193 height 17
click at [136, 136] on link "Student Life" at bounding box center [126, 129] width 61 height 17
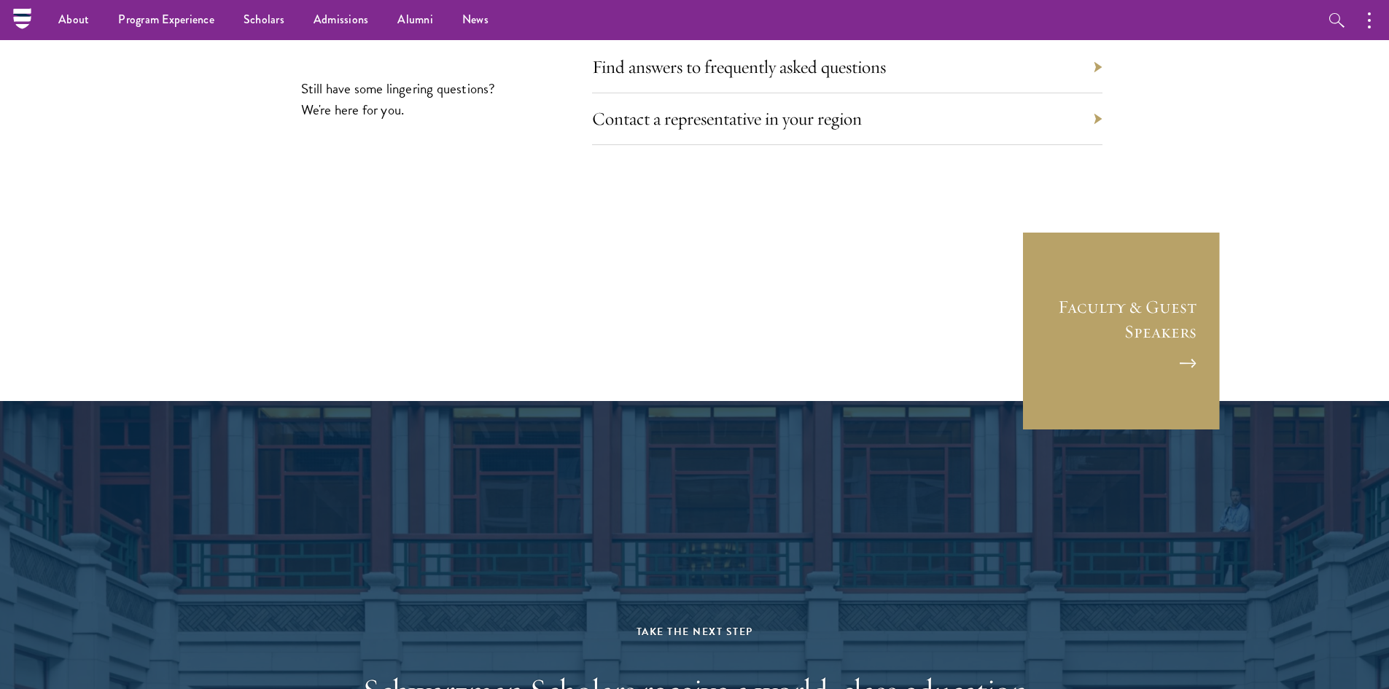
scroll to position [4905, 0]
